Goal: Task Accomplishment & Management: Manage account settings

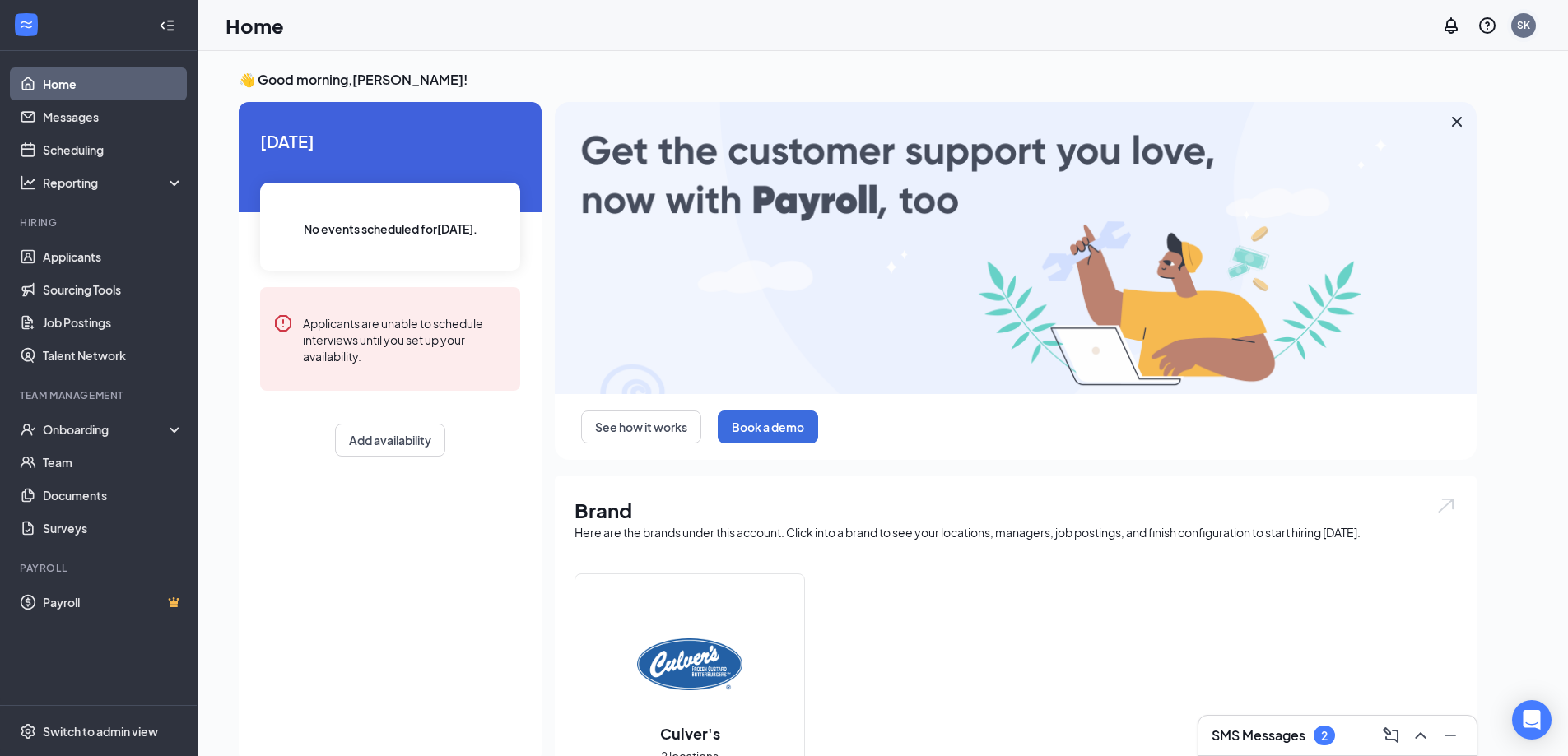
click at [1524, 22] on div "SK" at bounding box center [1523, 25] width 13 height 14
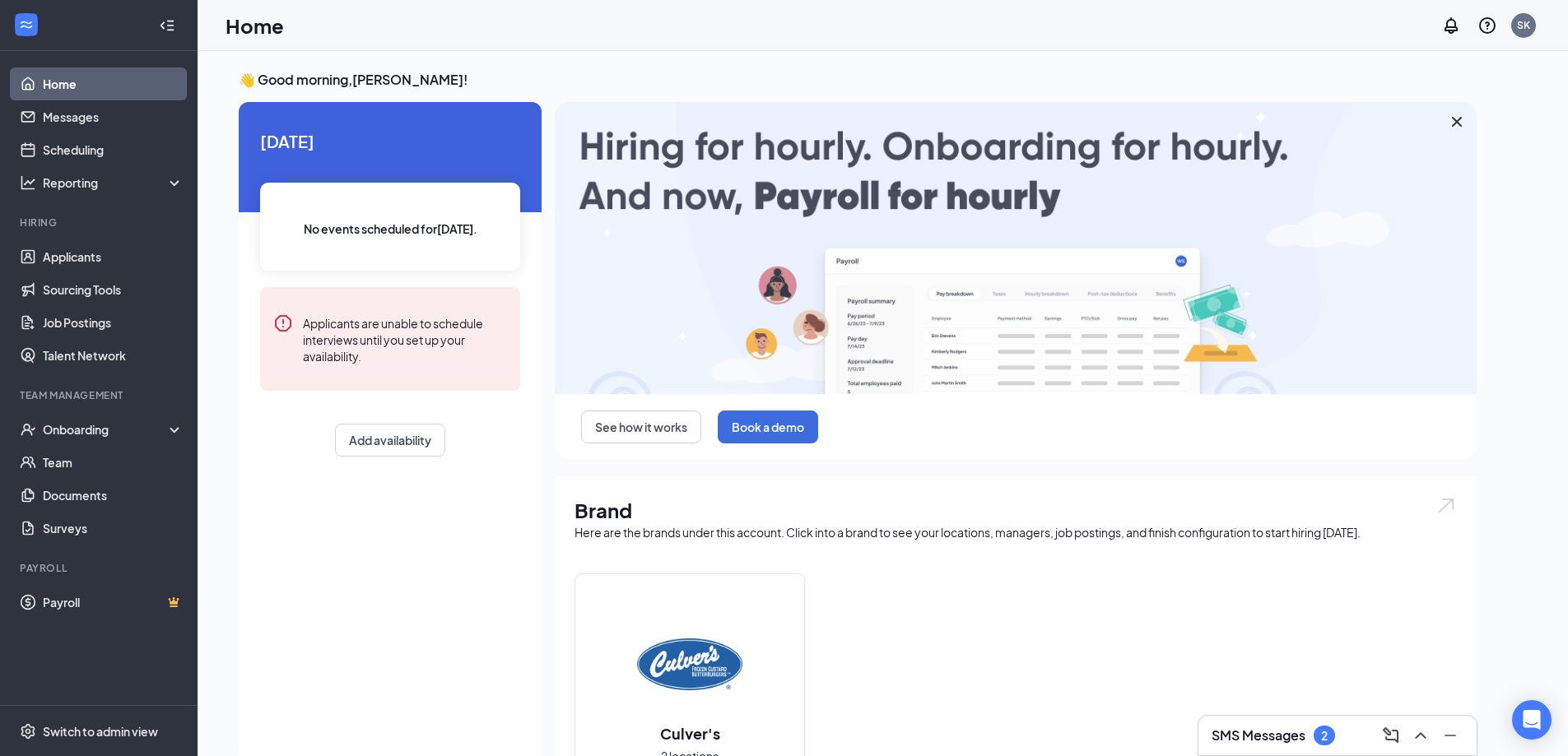
click at [1254, 28] on div "Home SK" at bounding box center [882, 26] width 1370 height 51
click at [82, 251] on link "Applicants" at bounding box center [113, 257] width 141 height 33
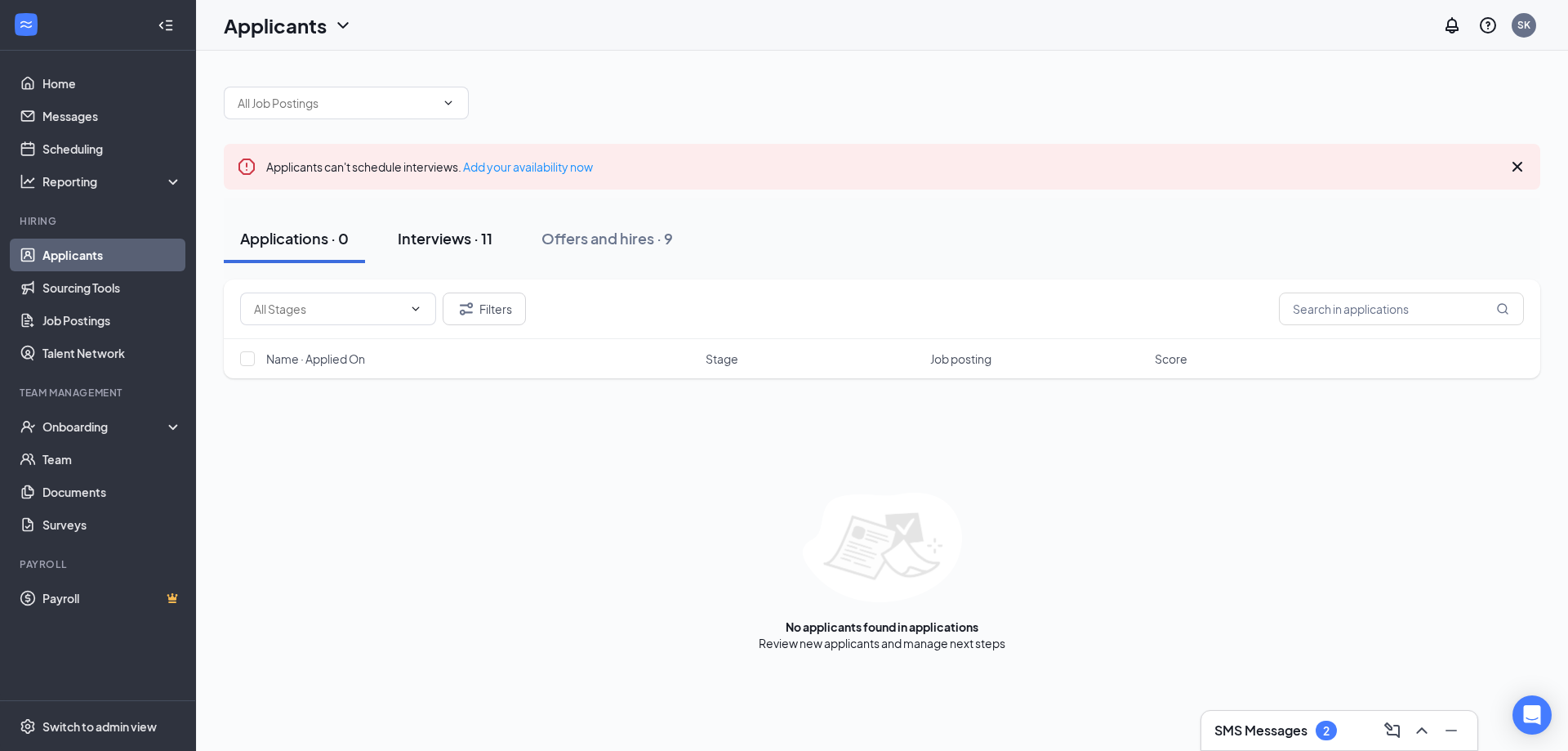
click at [442, 235] on div "Interviews · 11" at bounding box center [446, 238] width 95 height 20
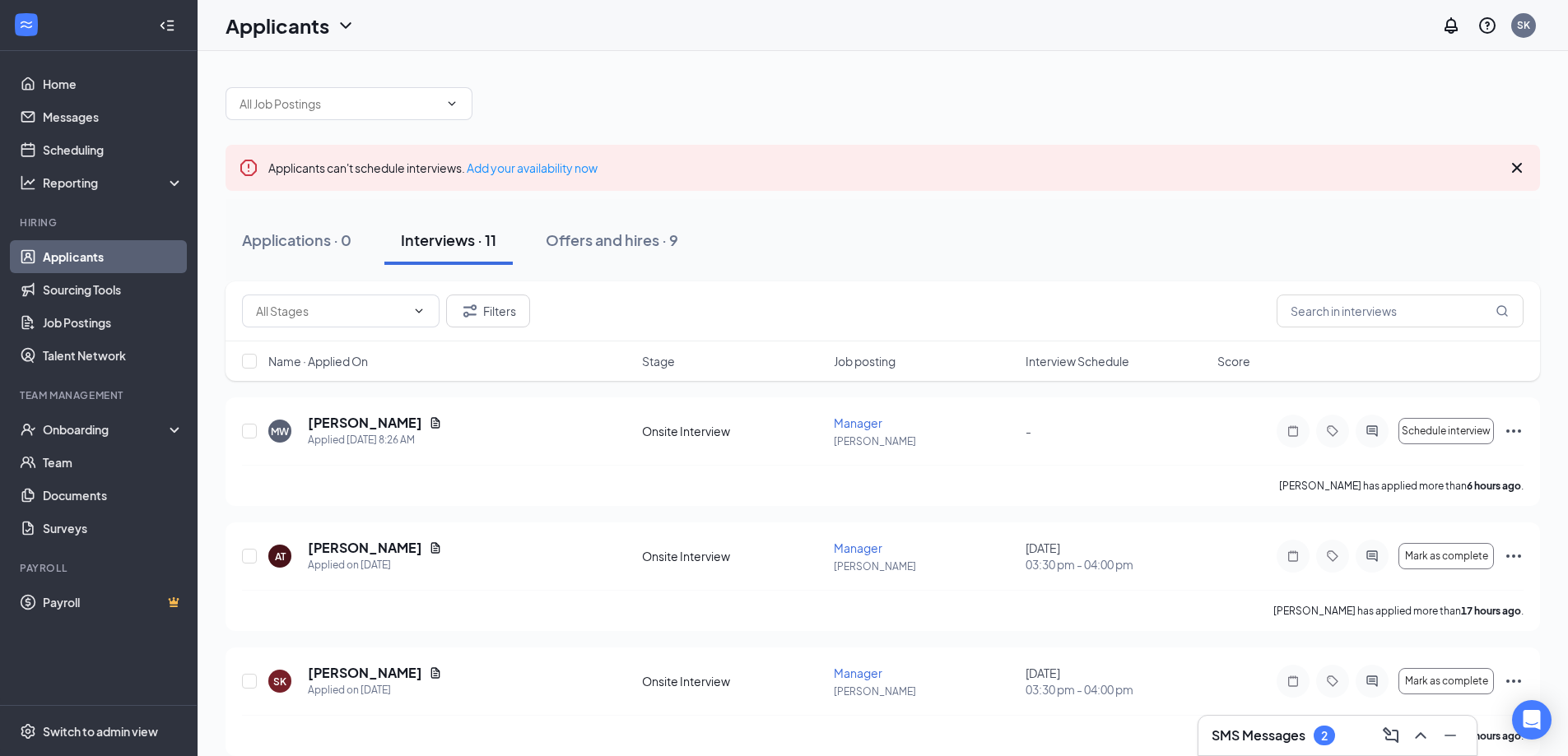
click at [1036, 357] on span "Interview Schedule" at bounding box center [1076, 361] width 103 height 16
click at [1063, 361] on span "Interview Schedule" at bounding box center [1076, 361] width 103 height 16
click at [428, 424] on icon "Document" at bounding box center [434, 422] width 13 height 13
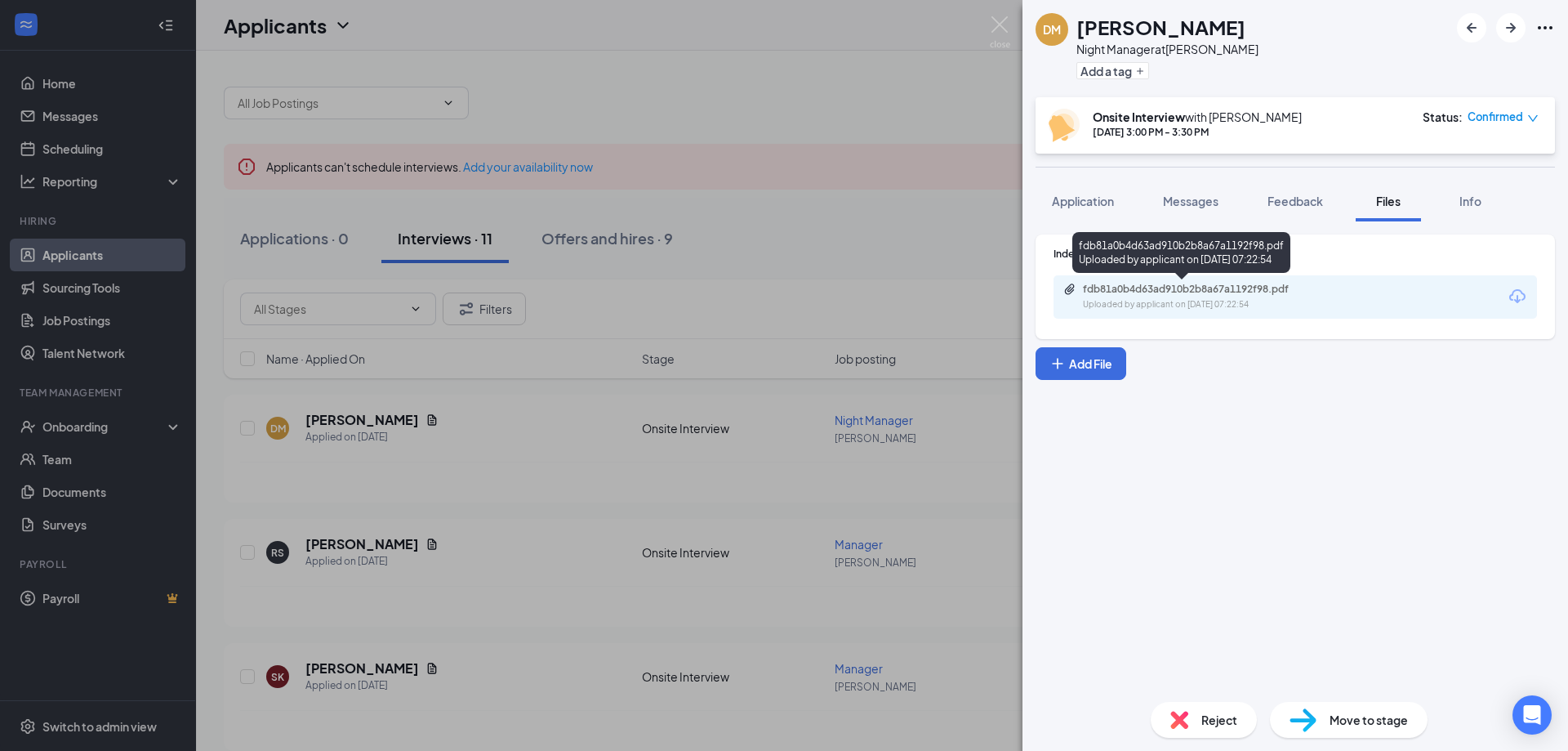
click at [1226, 305] on div "Uploaded by applicant on Sep 13, 2025 at 07:22:54" at bounding box center [1205, 304] width 245 height 13
